Goal: Transaction & Acquisition: Download file/media

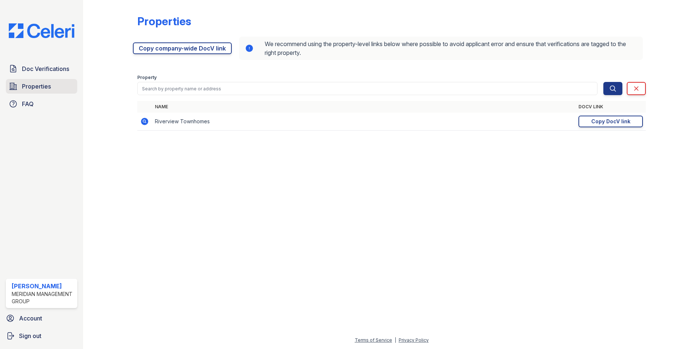
click at [52, 87] on link "Properties" at bounding box center [41, 86] width 71 height 15
click at [62, 67] on span "Doc Verifications" at bounding box center [45, 68] width 47 height 9
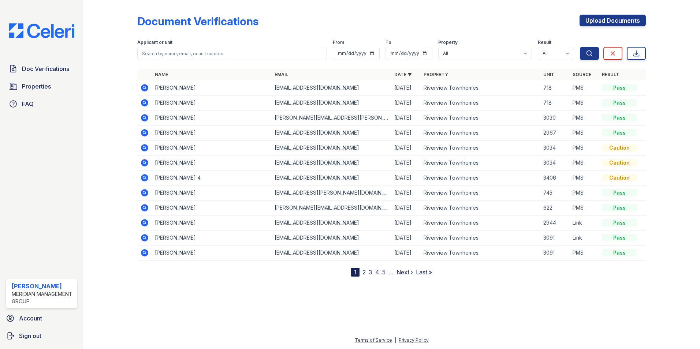
click at [145, 85] on icon at bounding box center [144, 87] width 7 height 7
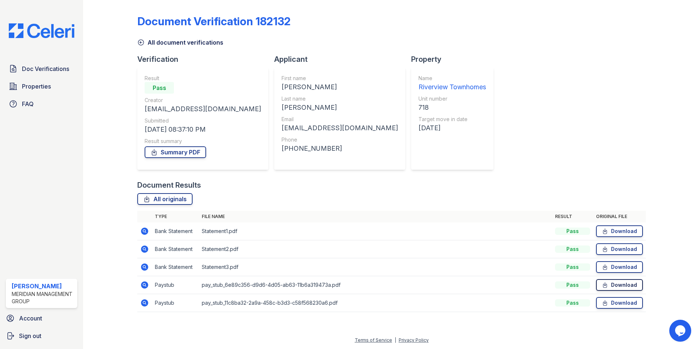
click at [619, 285] on link "Download" at bounding box center [619, 285] width 47 height 12
click at [623, 303] on link "Download" at bounding box center [619, 303] width 47 height 12
click at [172, 148] on link "Summary PDF" at bounding box center [175, 152] width 61 height 12
drag, startPoint x: 46, startPoint y: 64, endPoint x: 51, endPoint y: 65, distance: 5.2
click at [46, 64] on link "Doc Verifications" at bounding box center [41, 68] width 71 height 15
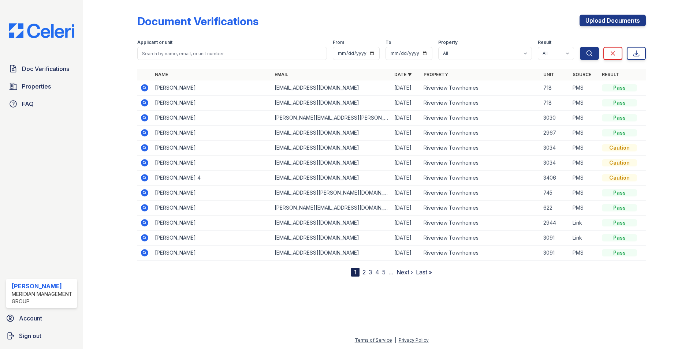
click at [144, 101] on icon at bounding box center [144, 102] width 9 height 9
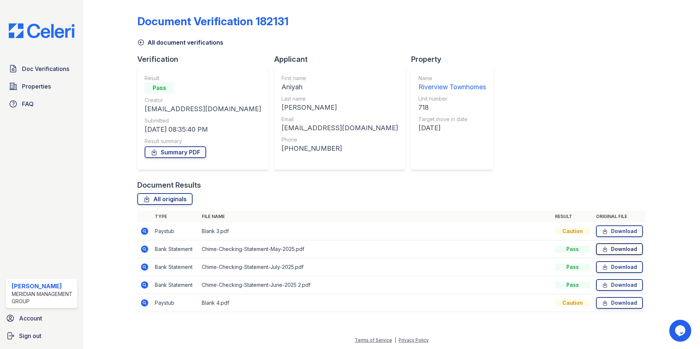
click at [622, 246] on link "Download" at bounding box center [619, 249] width 47 height 12
click at [621, 268] on link "Download" at bounding box center [619, 267] width 47 height 12
